Goal: Information Seeking & Learning: Learn about a topic

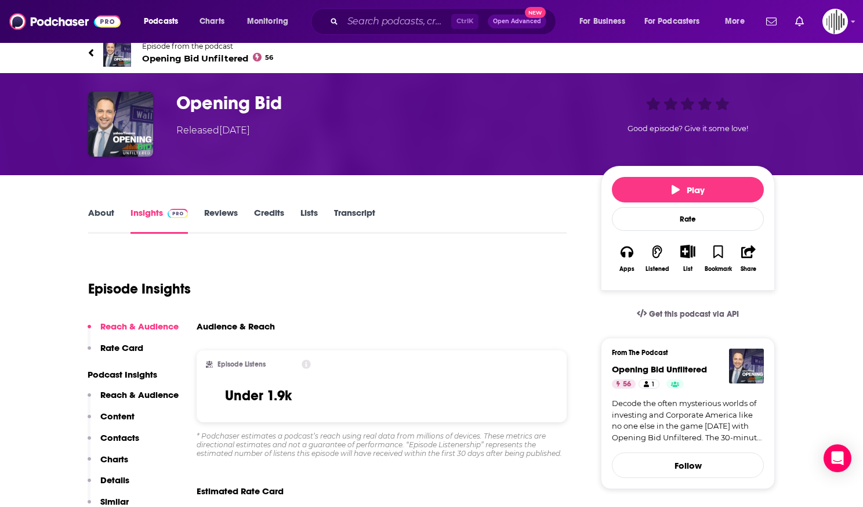
scroll to position [174, 0]
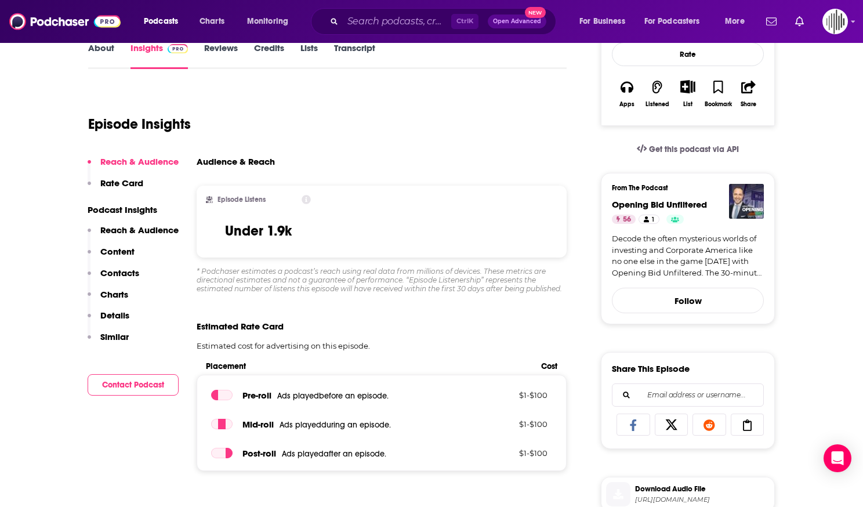
click at [150, 235] on p "Reach & Audience" at bounding box center [139, 230] width 78 height 11
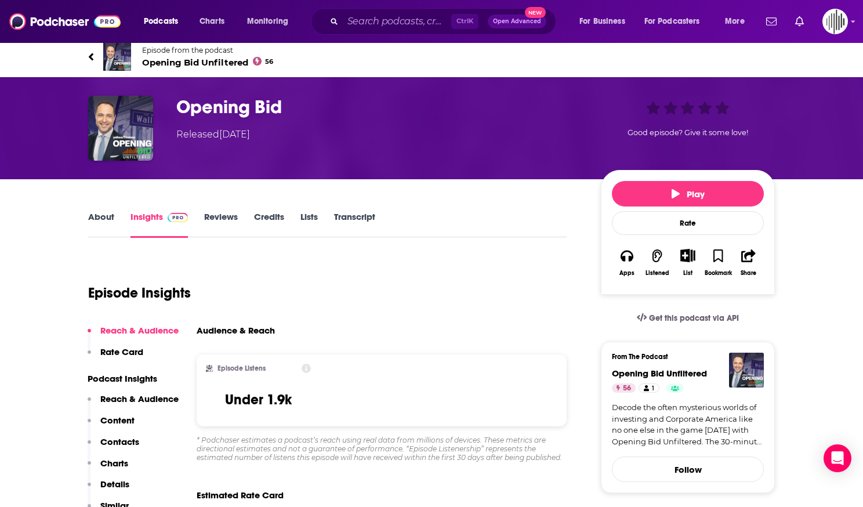
scroll to position [5, 0]
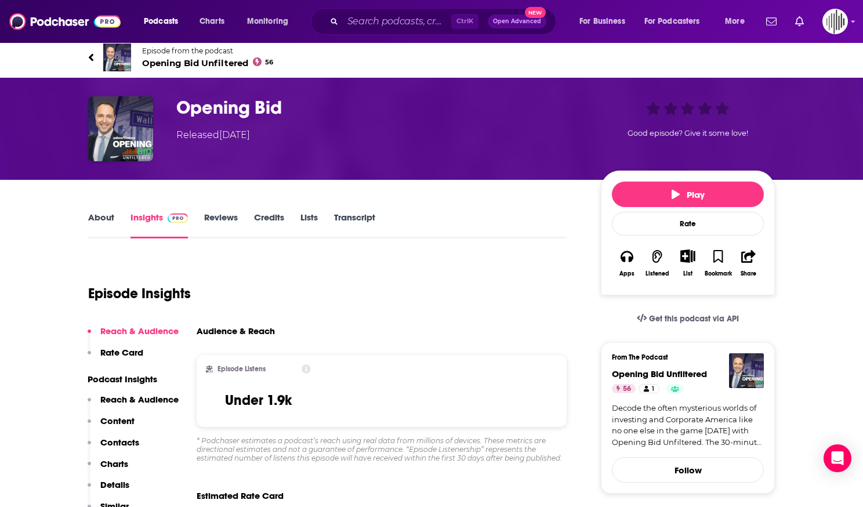
click at [103, 220] on link "About" at bounding box center [101, 225] width 26 height 27
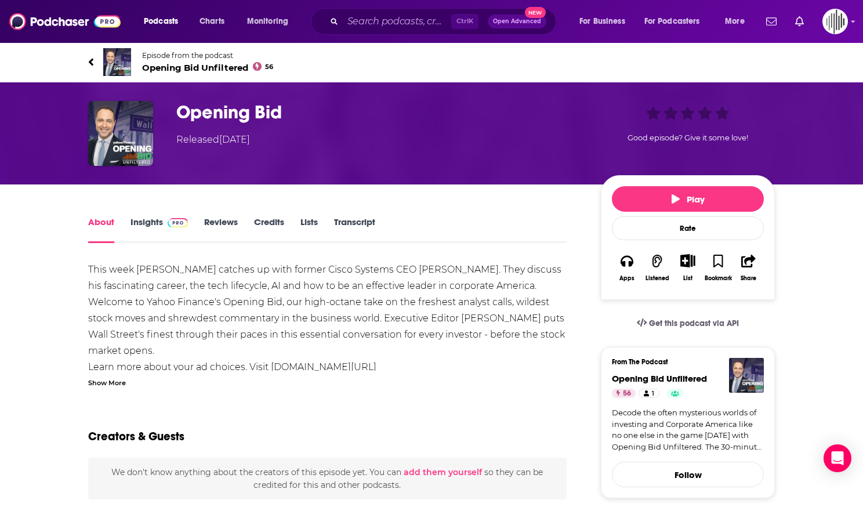
click at [153, 227] on link "Insights" at bounding box center [159, 229] width 57 height 27
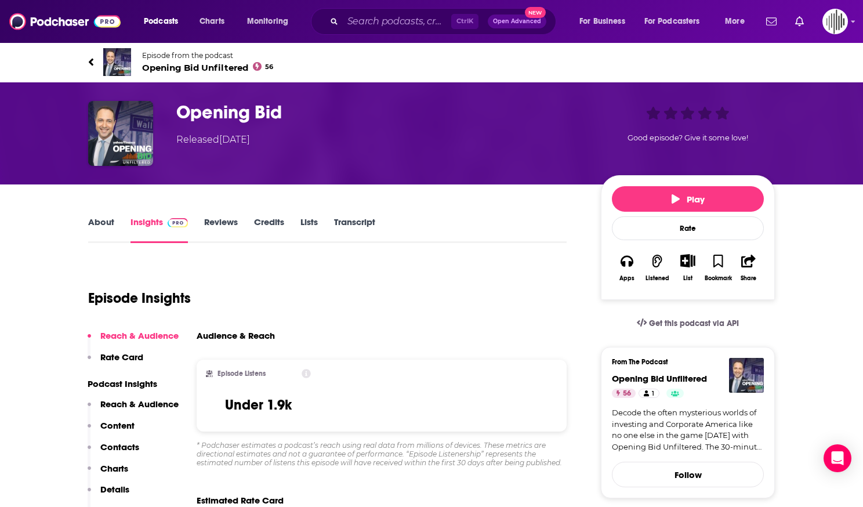
click at [235, 222] on link "Reviews" at bounding box center [221, 229] width 34 height 27
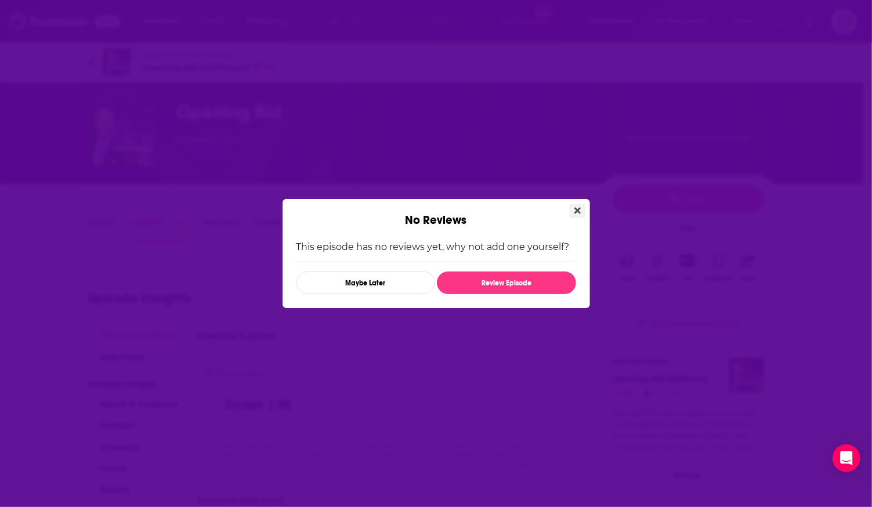
click at [570, 209] on button "Close" at bounding box center [578, 211] width 16 height 15
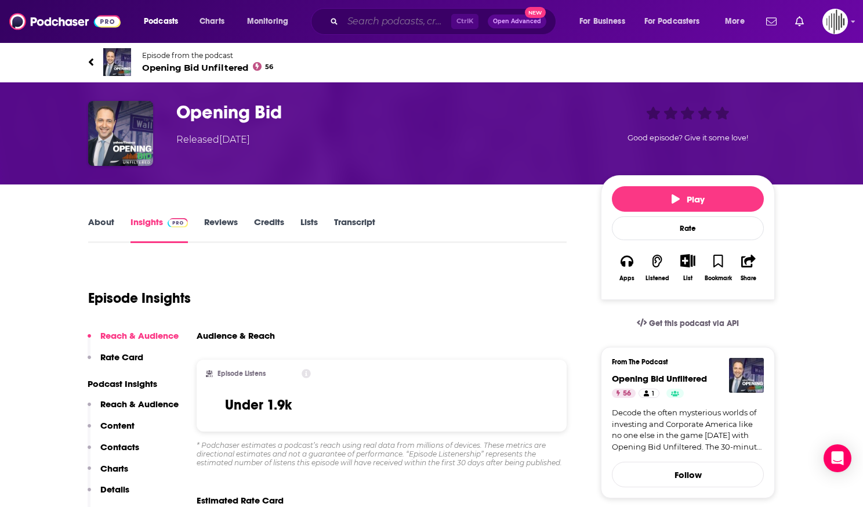
click at [356, 13] on input "Search podcasts, credits, & more..." at bounding box center [397, 21] width 108 height 19
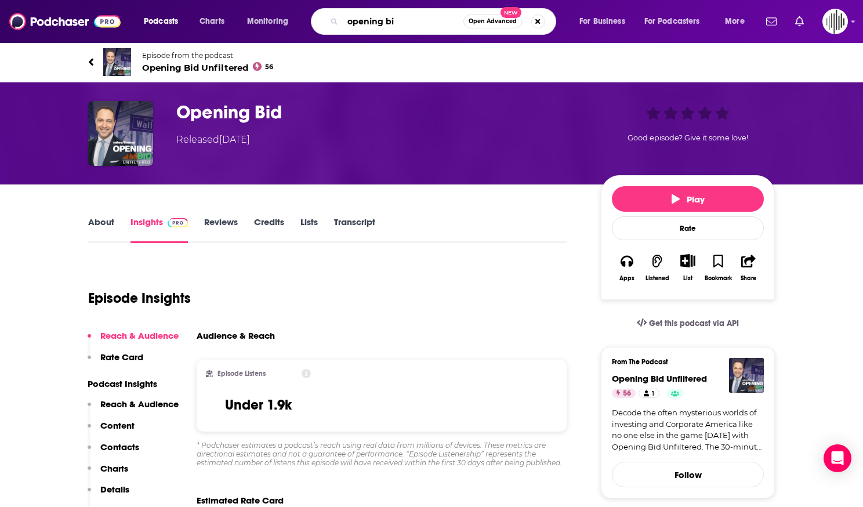
type input "opening bid"
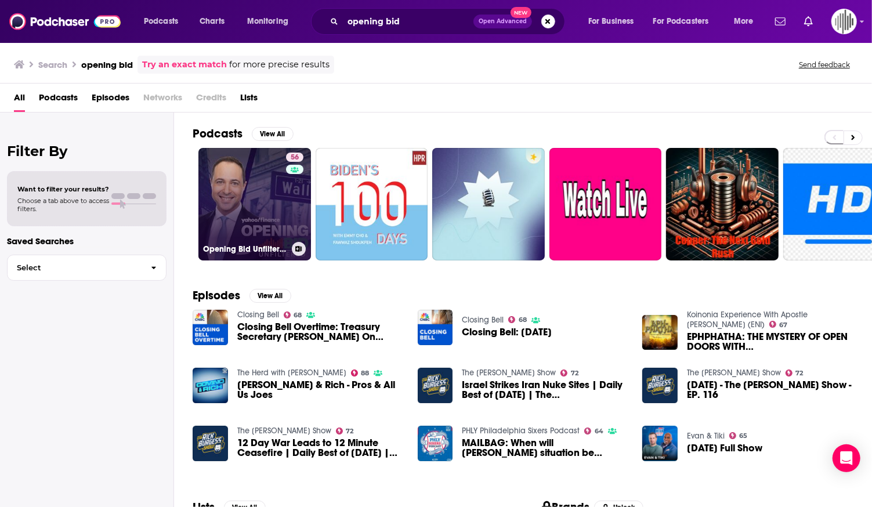
click at [267, 185] on link "56 Opening Bid Unfiltered" at bounding box center [254, 204] width 113 height 113
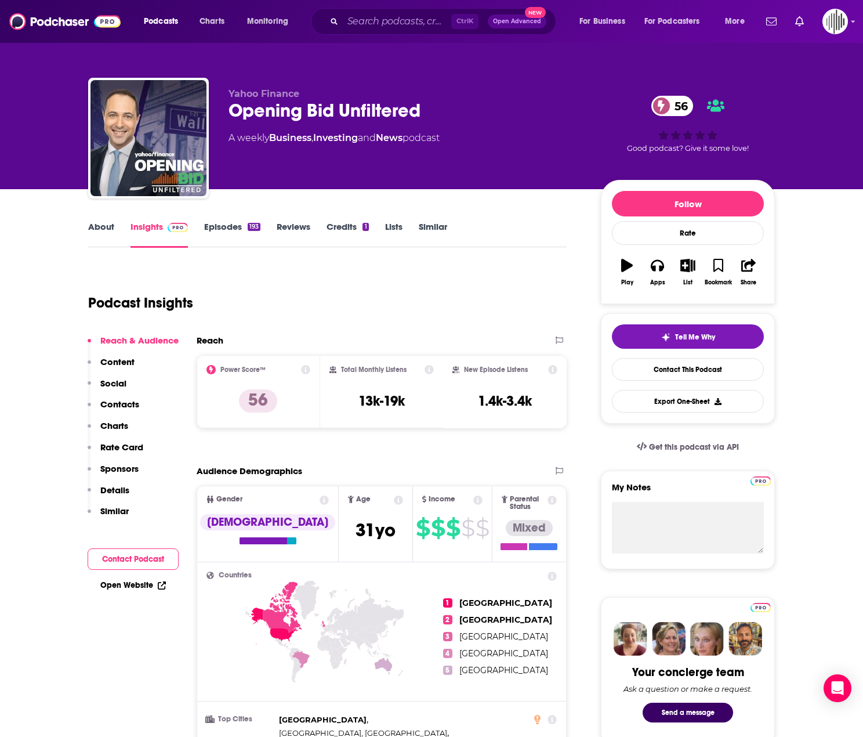
click at [97, 234] on link "About" at bounding box center [101, 234] width 26 height 27
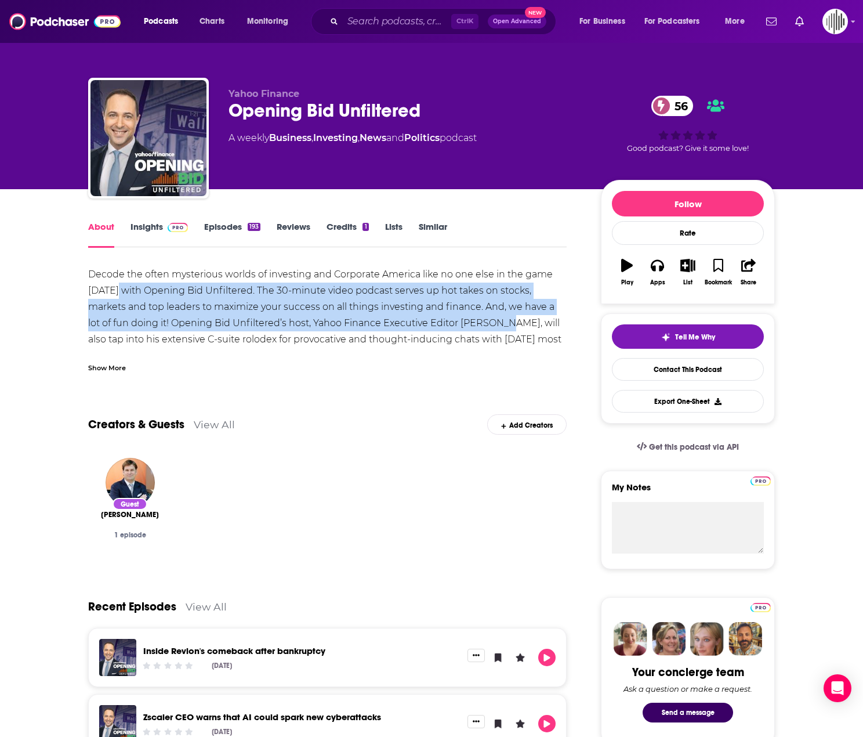
drag, startPoint x: 116, startPoint y: 291, endPoint x: 299, endPoint y: 342, distance: 189.9
click at [461, 324] on div "Decode the often mysterious worlds of investing and Corporate America like no o…" at bounding box center [327, 314] width 479 height 97
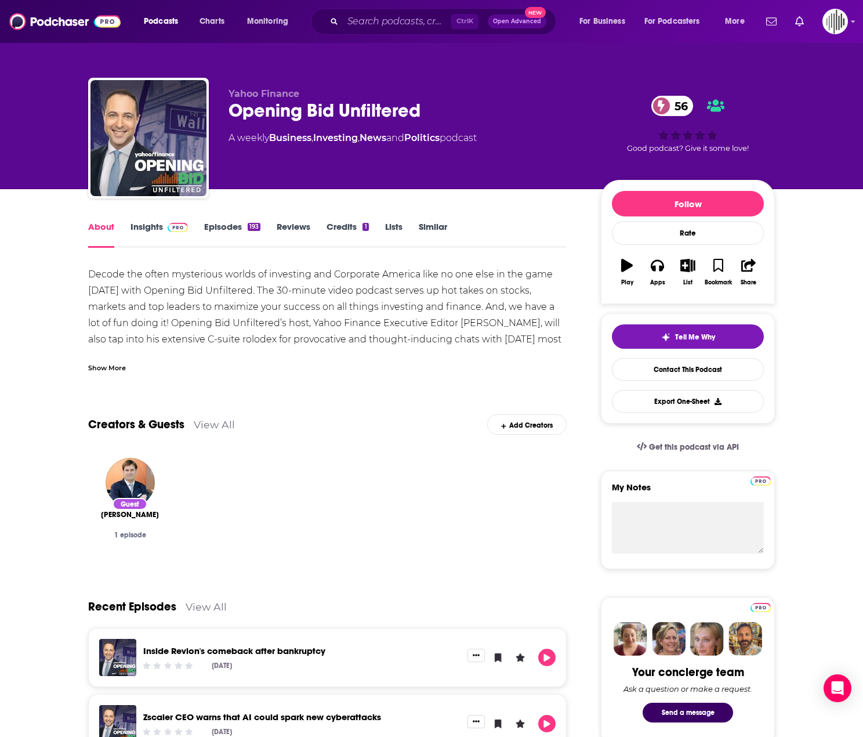
click at [273, 342] on div "Decode the often mysterious worlds of investing and Corporate America like no o…" at bounding box center [327, 314] width 479 height 97
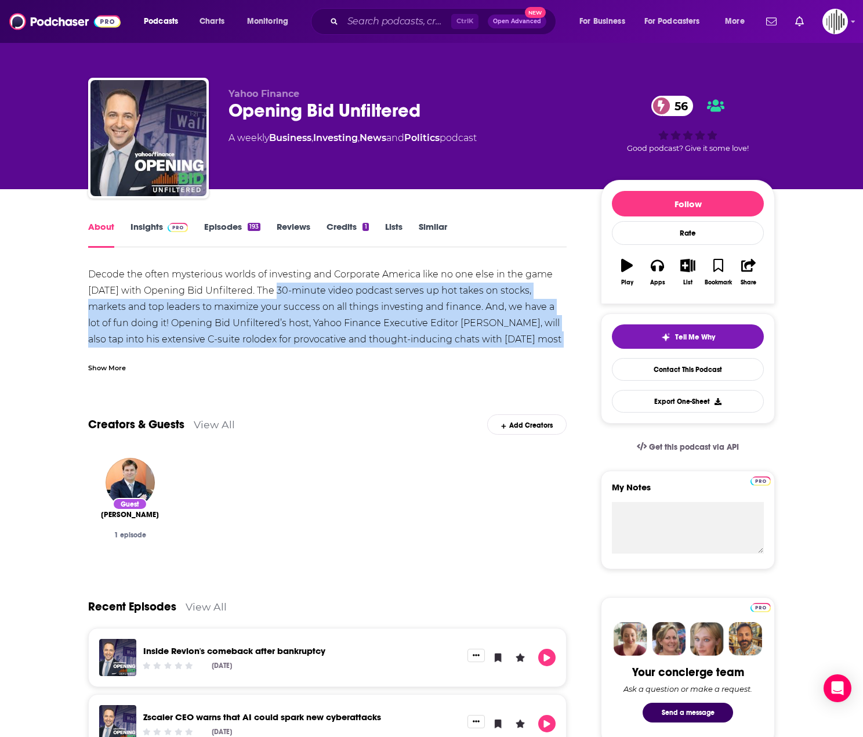
drag, startPoint x: 277, startPoint y: 294, endPoint x: 585, endPoint y: 344, distance: 311.6
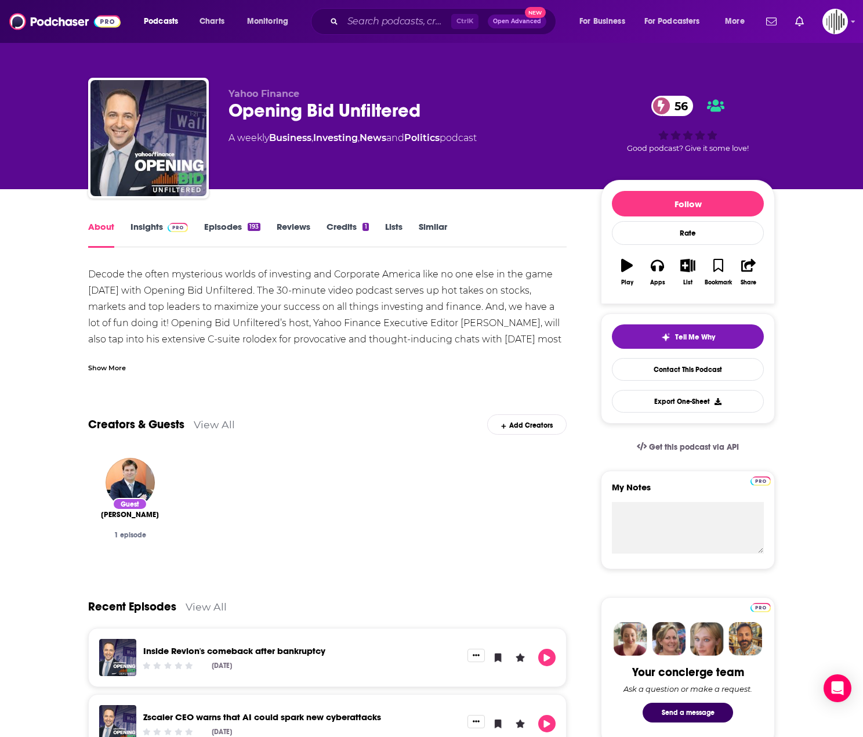
click at [350, 348] on div "Decode the often mysterious worlds of investing and Corporate America like no o…" at bounding box center [327, 319] width 479 height 106
click at [109, 367] on div "Show More" at bounding box center [107, 366] width 38 height 11
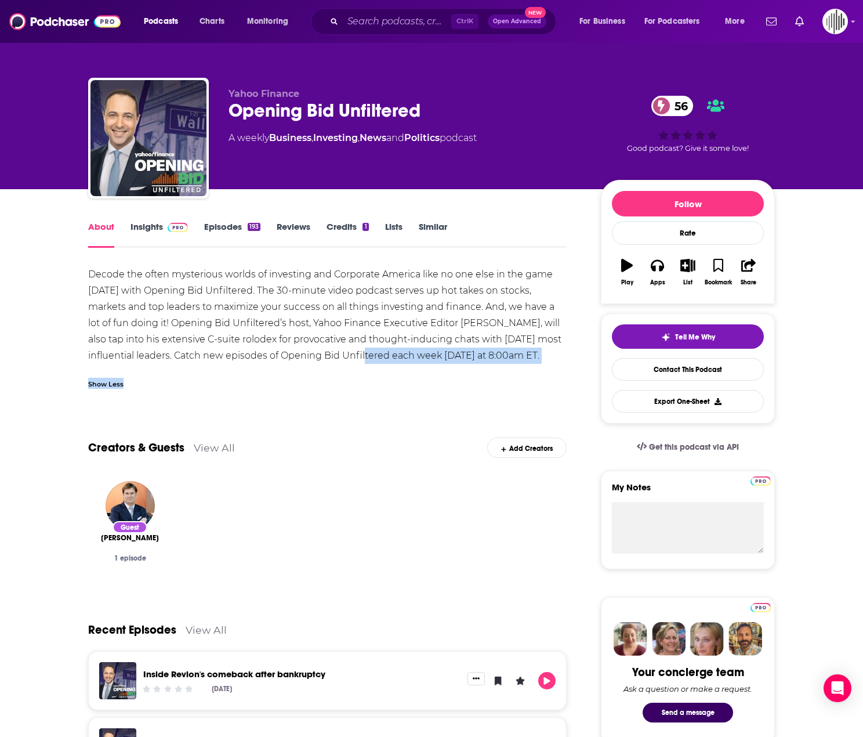
drag, startPoint x: 389, startPoint y: 353, endPoint x: 596, endPoint y: 367, distance: 208.2
click at [270, 359] on div "Decode the often mysterious worlds of investing and Corporate America like no o…" at bounding box center [327, 314] width 479 height 97
drag, startPoint x: 305, startPoint y: 353, endPoint x: 529, endPoint y: 351, distance: 223.4
click at [529, 351] on div "Decode the often mysterious worlds of investing and Corporate America like no o…" at bounding box center [327, 314] width 479 height 97
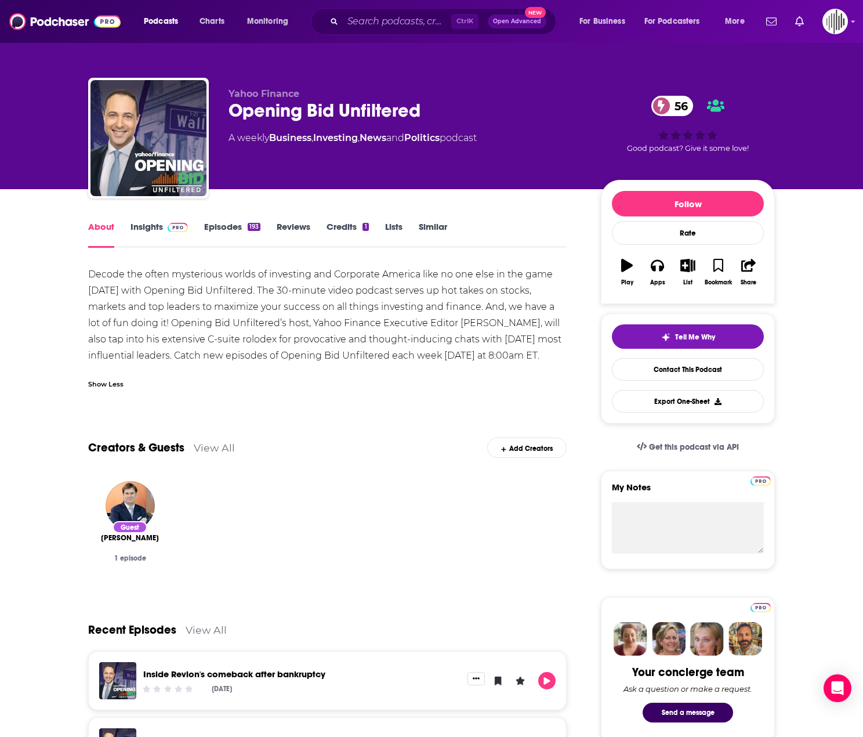
click at [524, 351] on div "Decode the often mysterious worlds of investing and Corporate America like no o…" at bounding box center [327, 314] width 479 height 97
click at [422, 350] on div "Decode the often mysterious worlds of investing and Corporate America like no o…" at bounding box center [327, 314] width 479 height 97
